Goal: Task Accomplishment & Management: Manage account settings

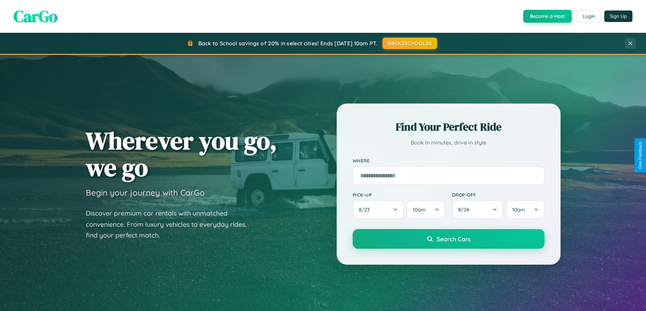
scroll to position [292, 0]
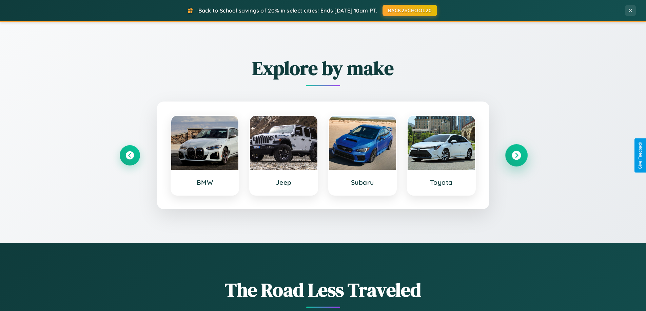
click at [516, 156] on icon at bounding box center [515, 155] width 9 height 9
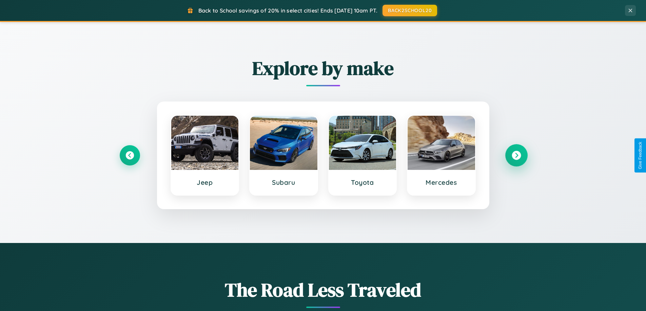
click at [516, 156] on icon at bounding box center [515, 155] width 9 height 9
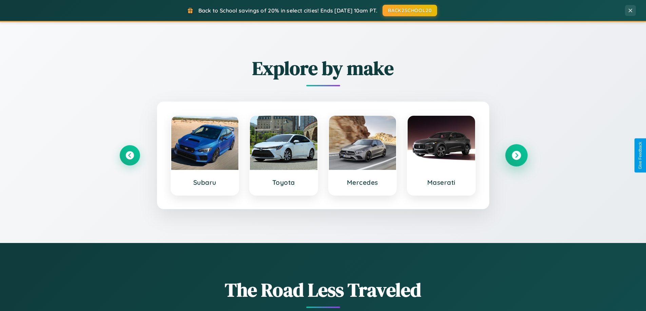
click at [516, 156] on icon at bounding box center [515, 155] width 9 height 9
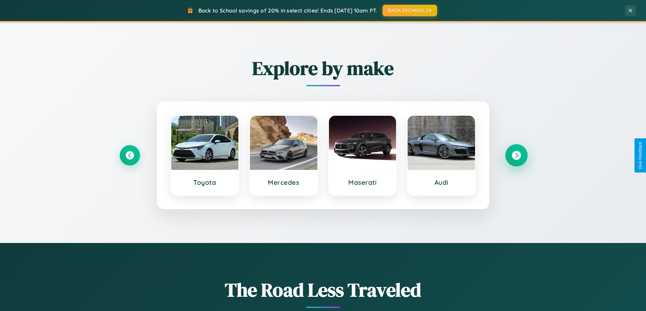
click at [516, 156] on icon at bounding box center [515, 155] width 9 height 9
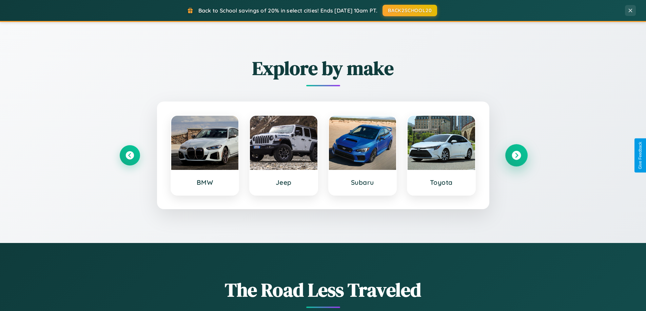
click at [516, 156] on icon at bounding box center [515, 155] width 9 height 9
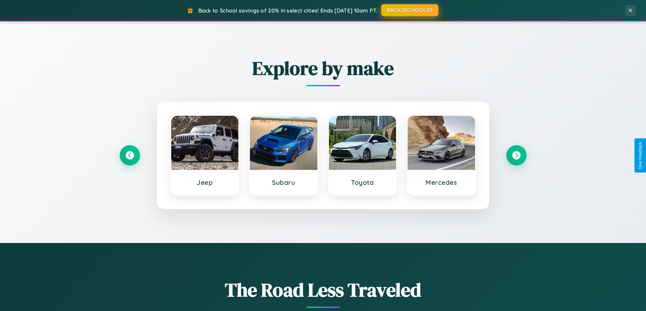
click at [409, 10] on button "BACK2SCHOOL20" at bounding box center [409, 10] width 57 height 12
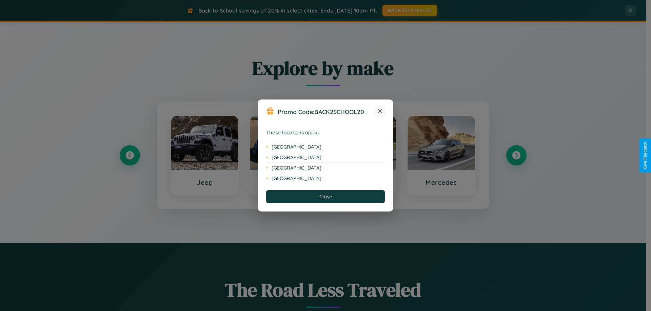
click at [380, 112] on icon at bounding box center [380, 111] width 4 height 4
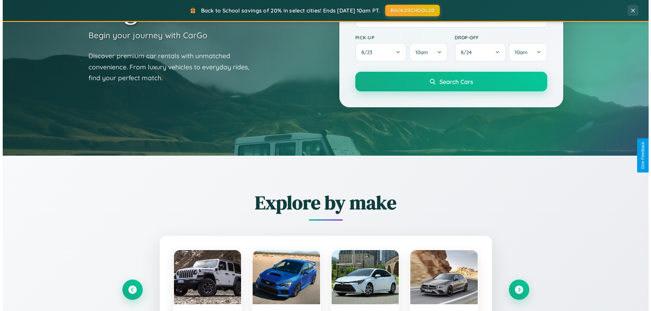
scroll to position [0, 0]
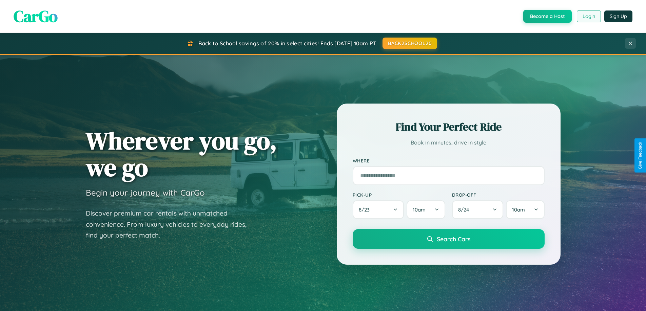
click at [588, 16] on button "Login" at bounding box center [589, 16] width 24 height 12
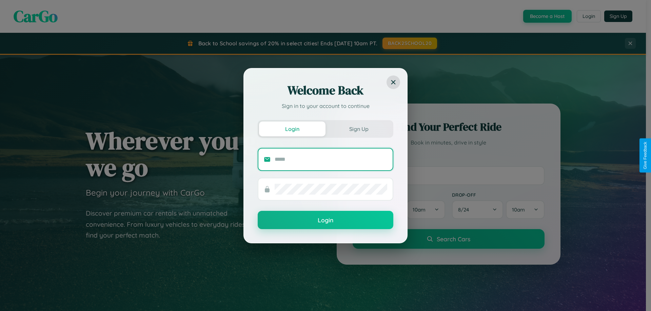
click at [331, 159] on input "text" at bounding box center [331, 159] width 113 height 11
type input "**********"
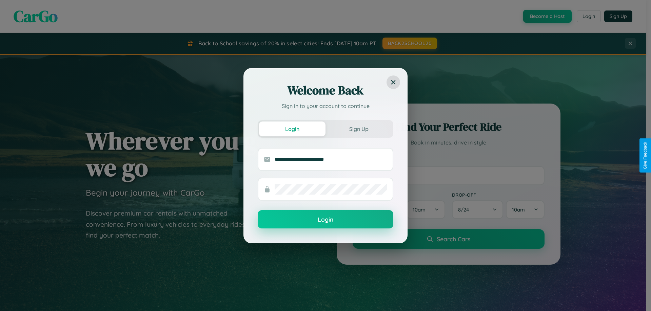
click at [325, 220] on button "Login" at bounding box center [326, 219] width 136 height 18
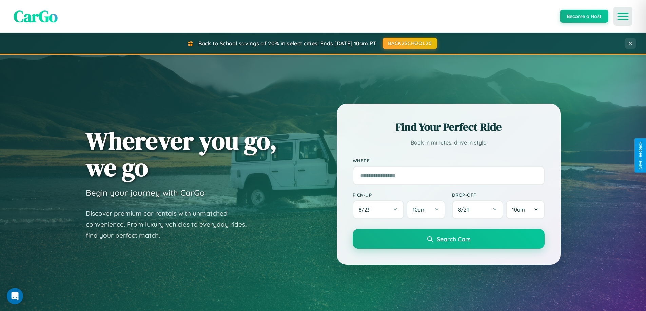
click at [623, 16] on icon "Open menu" at bounding box center [623, 16] width 10 height 6
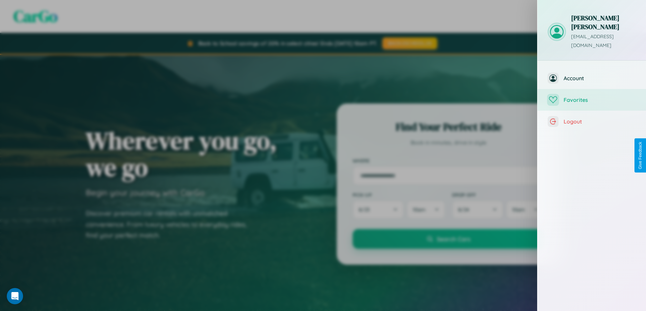
click at [591, 97] on span "Favorites" at bounding box center [599, 100] width 72 height 7
